Goal: Find specific page/section

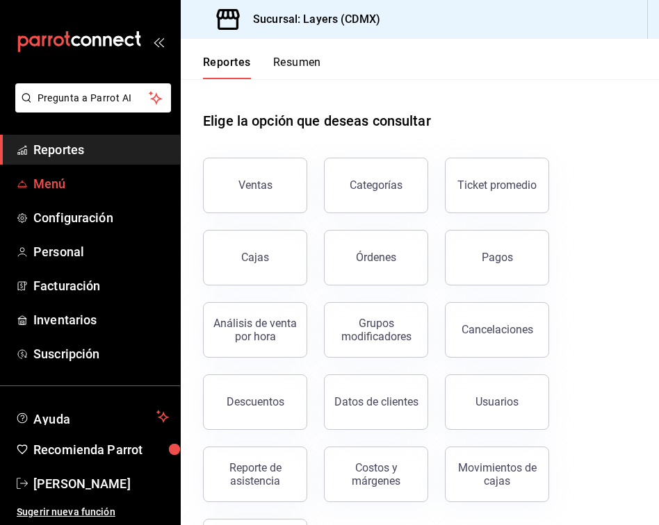
click at [35, 194] on link "Menú" at bounding box center [90, 184] width 180 height 30
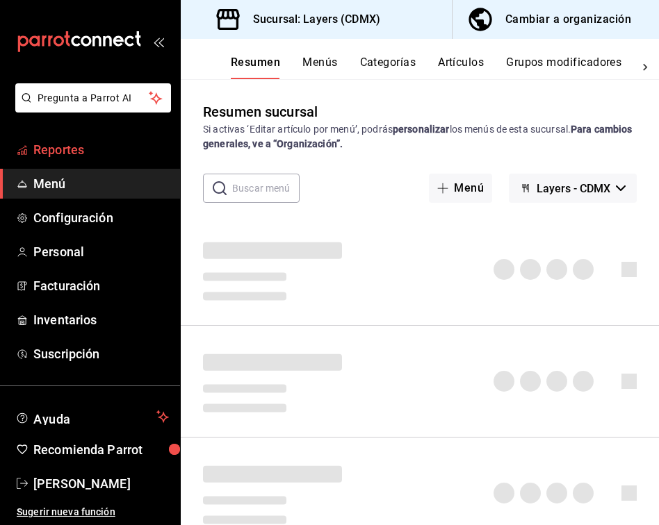
click at [99, 149] on span "Reportes" at bounding box center [100, 149] width 135 height 19
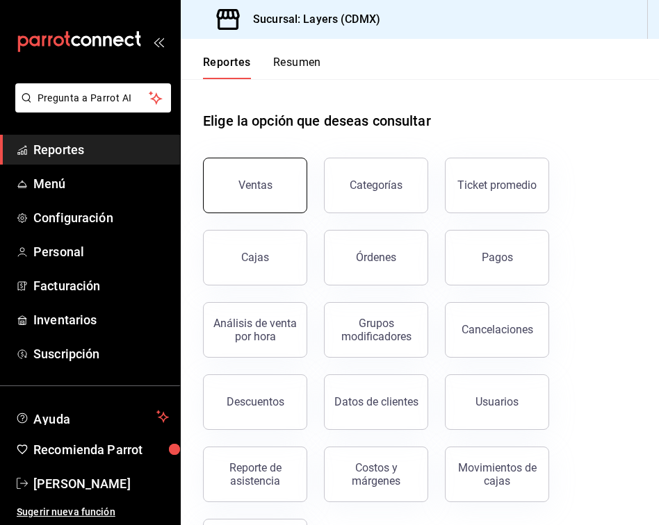
click at [268, 163] on button "Ventas" at bounding box center [255, 186] width 104 height 56
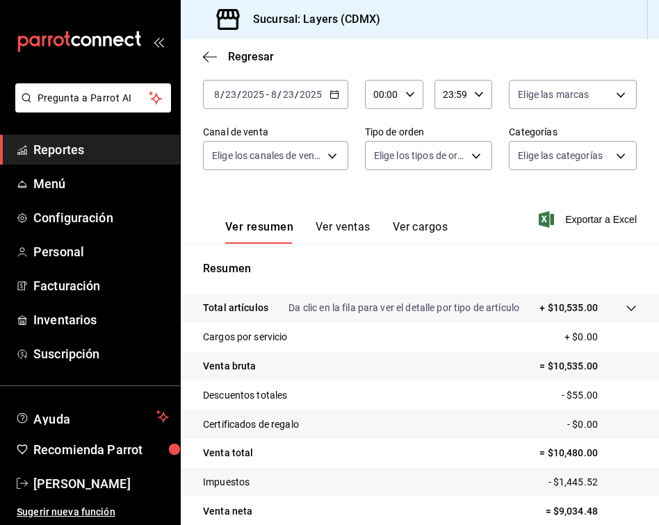
scroll to position [103, 0]
